Goal: Transaction & Acquisition: Purchase product/service

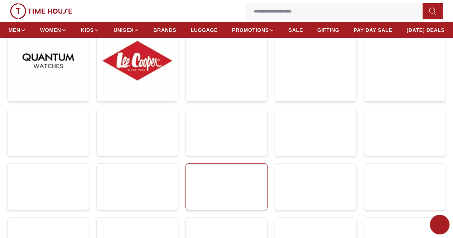
scroll to position [143, 0]
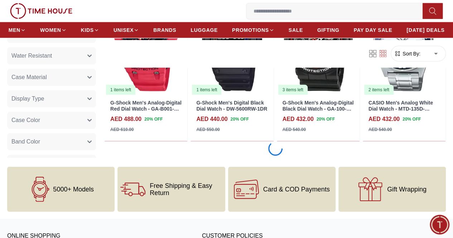
scroll to position [966, 0]
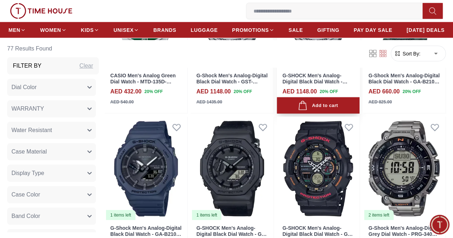
scroll to position [2075, 0]
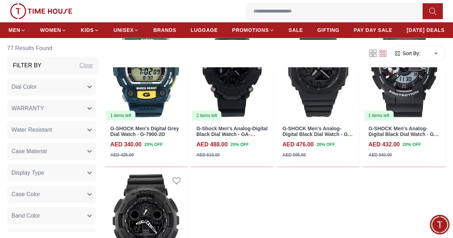
scroll to position [3079, 0]
